Goal: Browse casually

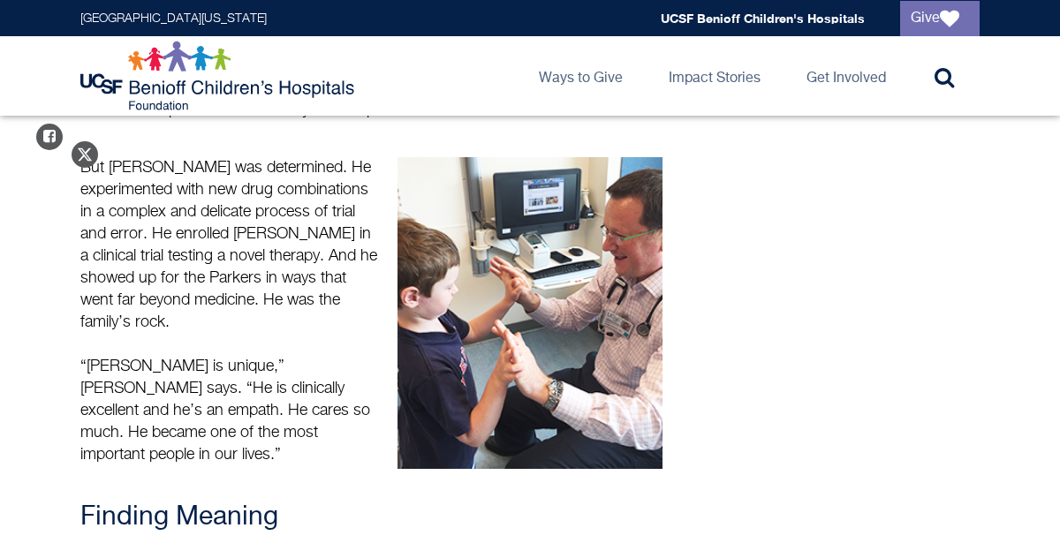
scroll to position [1525, 0]
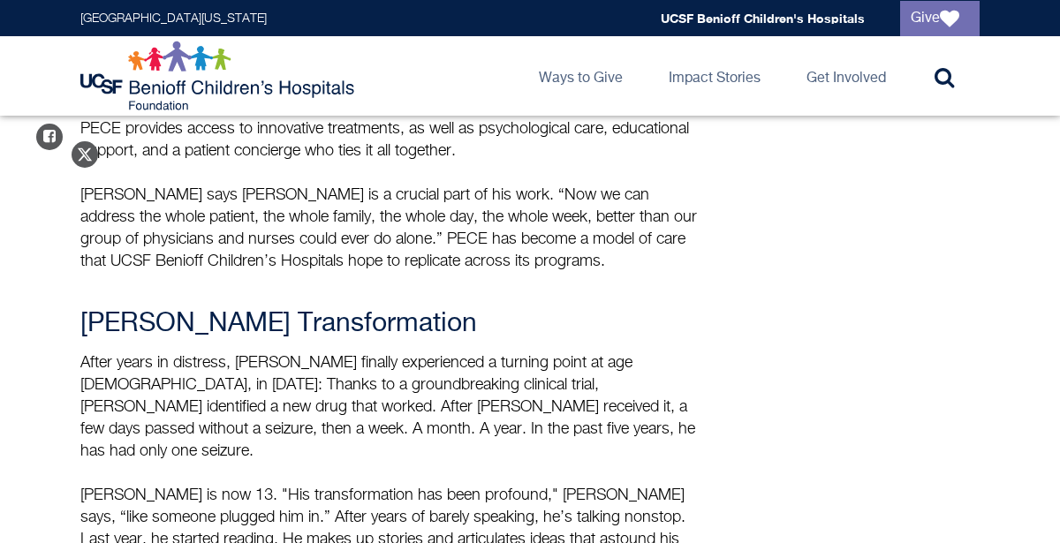
scroll to position [2777, 0]
